Goal: Task Accomplishment & Management: Use online tool/utility

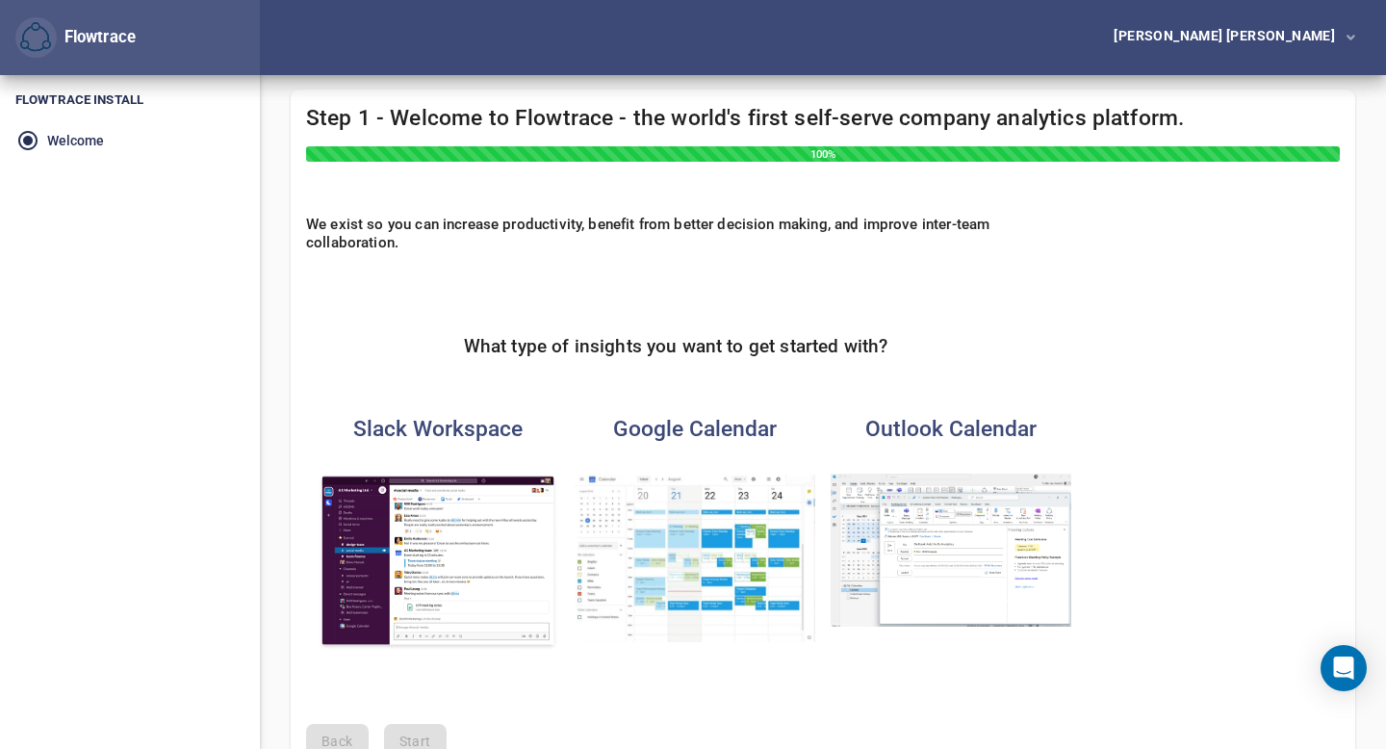
scroll to position [17, 0]
click at [457, 550] on img "button" at bounding box center [438, 561] width 241 height 177
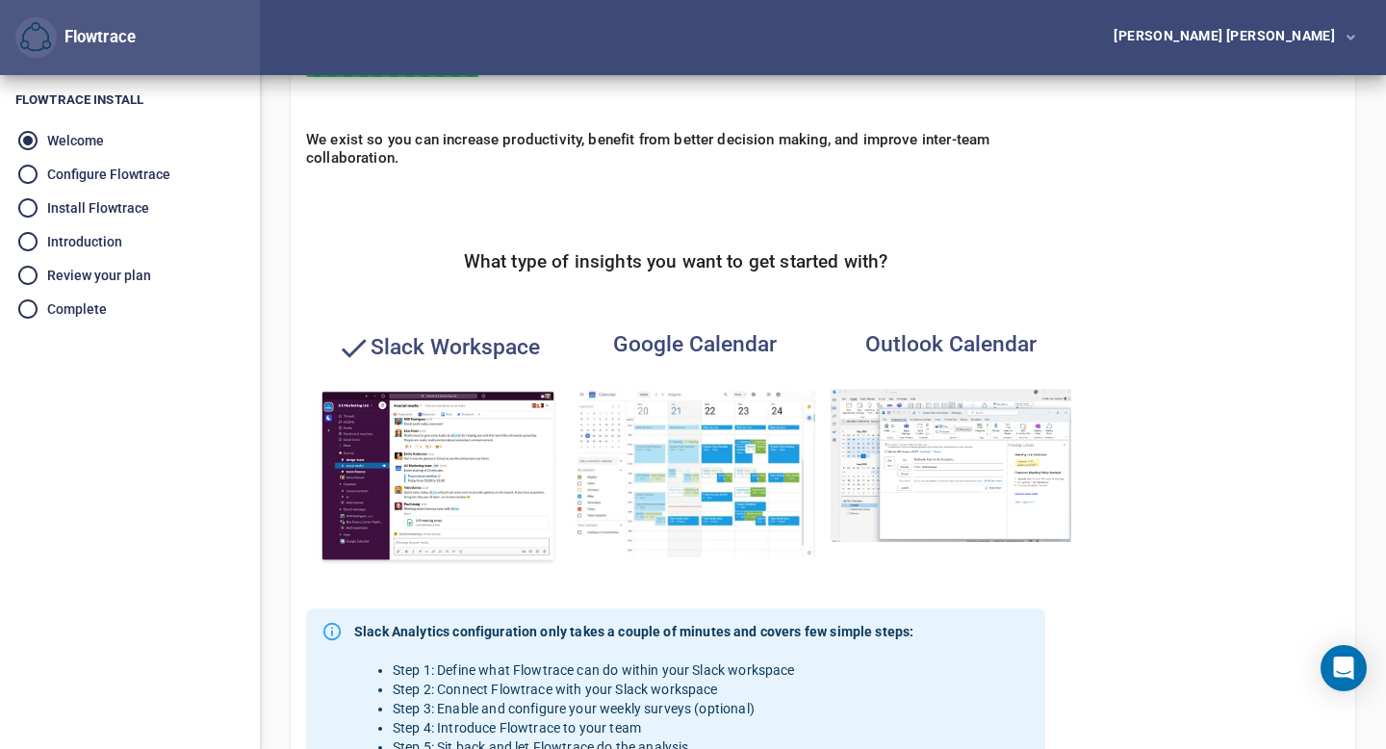
scroll to position [0, 0]
